Goal: Navigation & Orientation: Find specific page/section

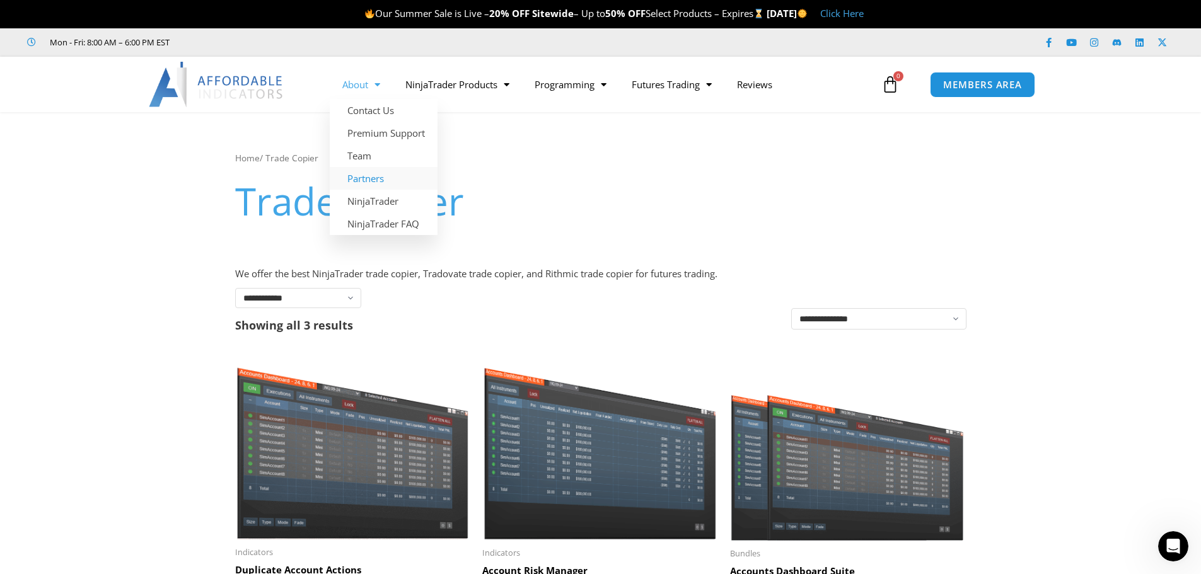
click at [369, 180] on link "Partners" at bounding box center [384, 178] width 108 height 23
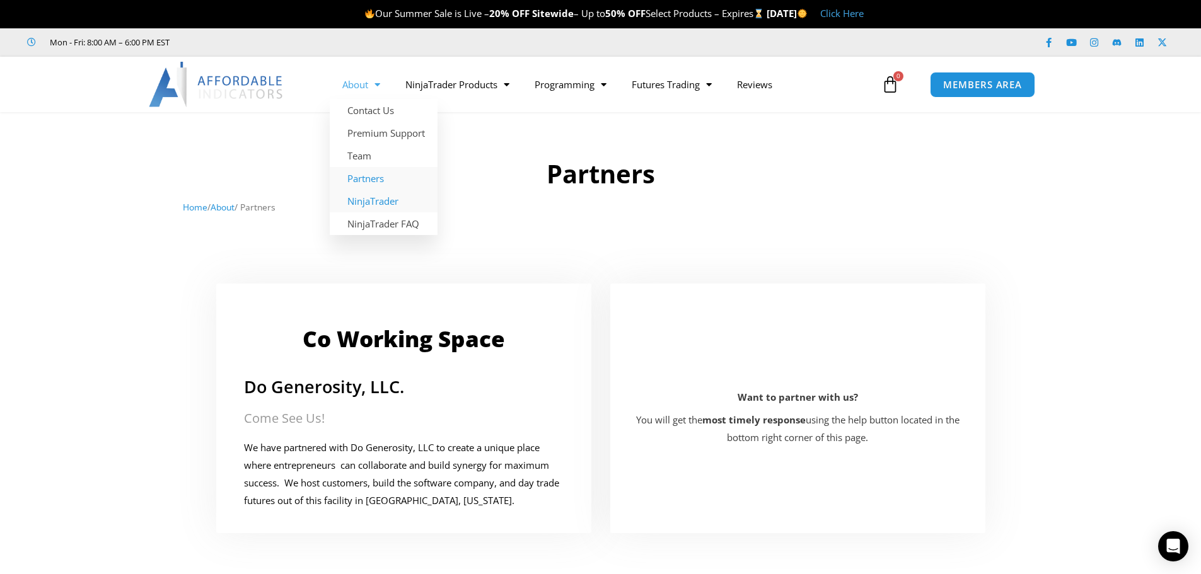
click at [362, 199] on link "NinjaTrader" at bounding box center [384, 201] width 108 height 23
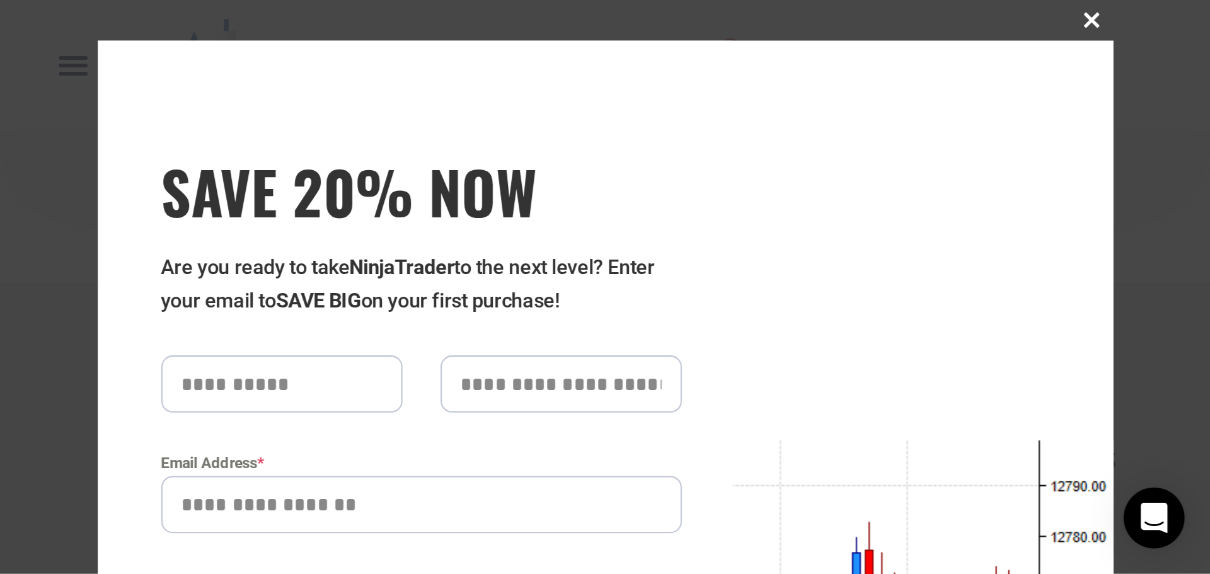
scroll to position [1034, 0]
